Goal: Browse casually: Explore the website without a specific task or goal

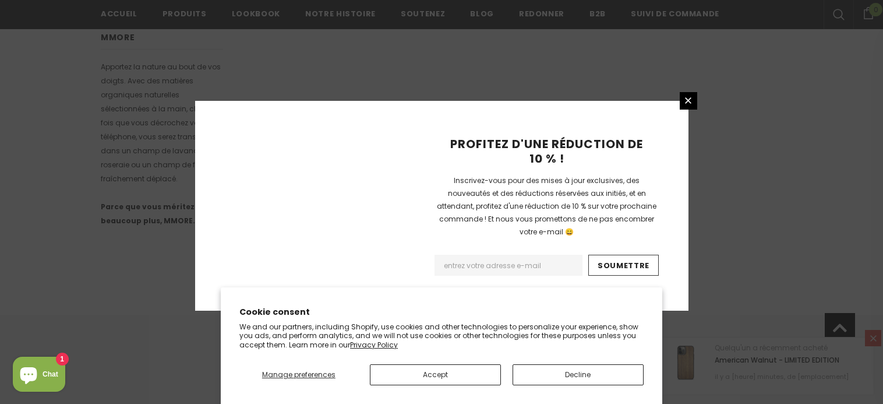
scroll to position [818, 0]
